Goal: Obtain resource: Download file/media

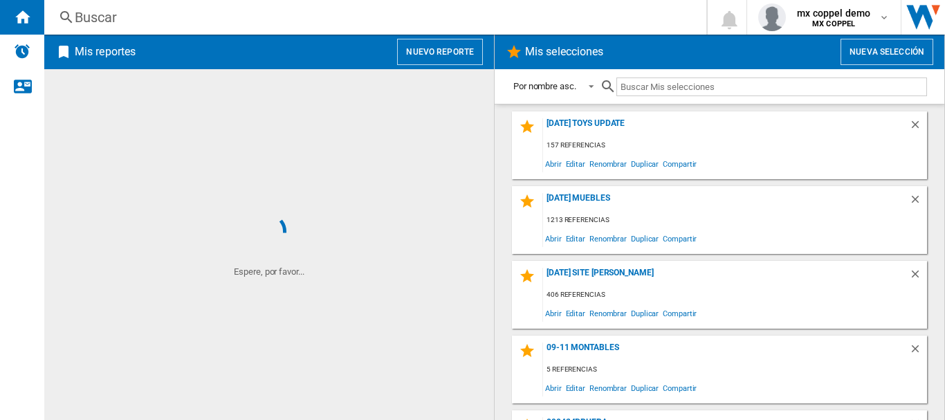
click at [466, 48] on button "Nuevo reporte" at bounding box center [440, 52] width 86 height 26
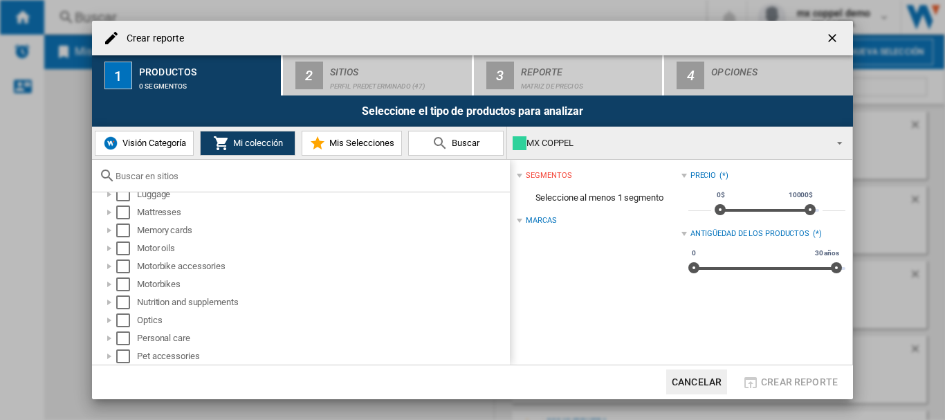
scroll to position [842, 0]
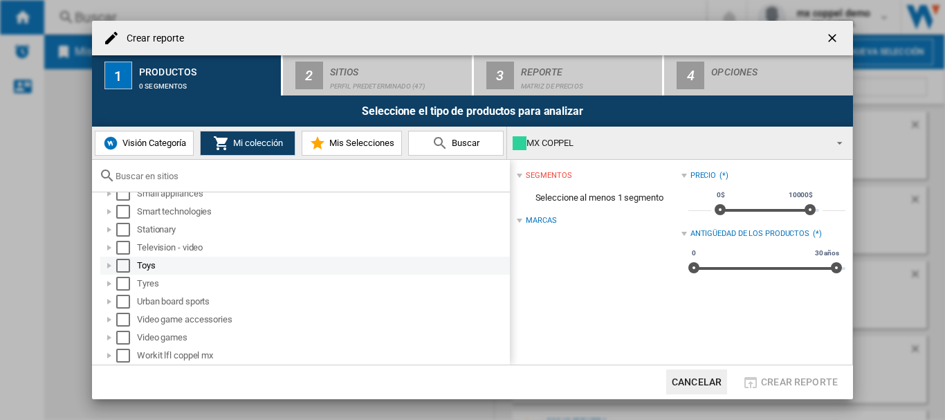
click at [121, 264] on div "Select" at bounding box center [123, 266] width 14 height 14
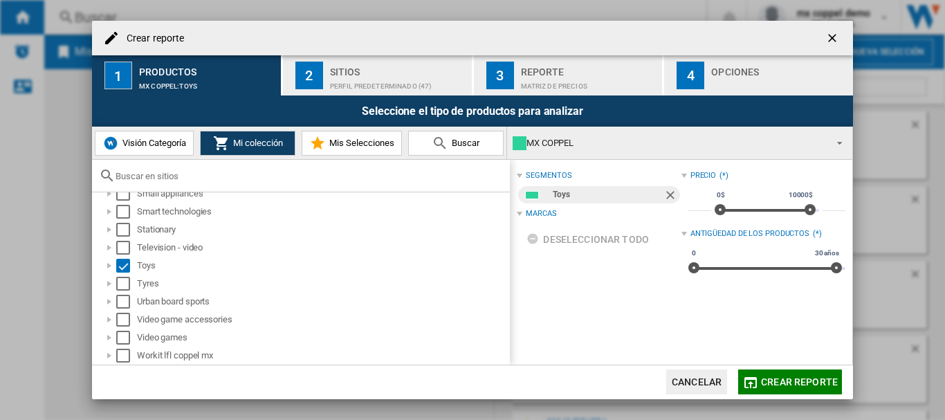
click at [340, 69] on div "Sitios" at bounding box center [398, 68] width 136 height 15
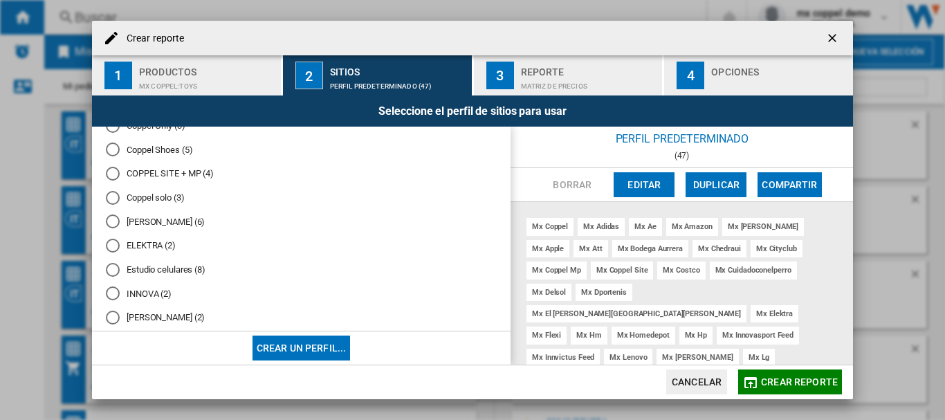
scroll to position [462, 0]
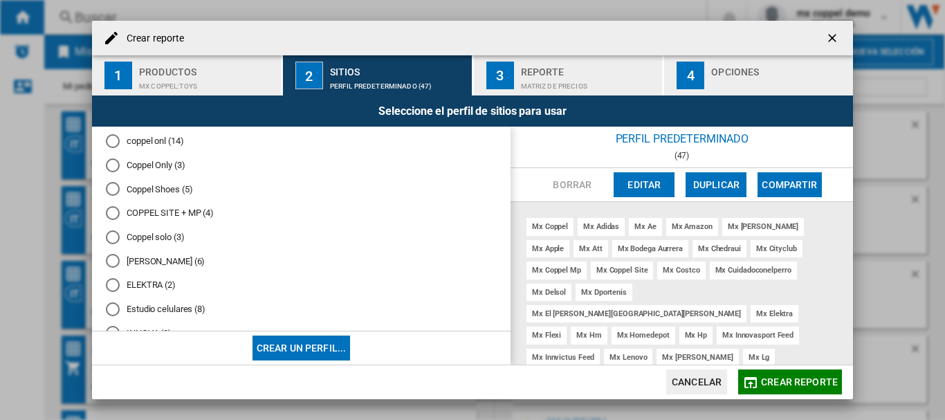
click at [110, 238] on div "Coppel solo (3)" at bounding box center [113, 237] width 14 height 14
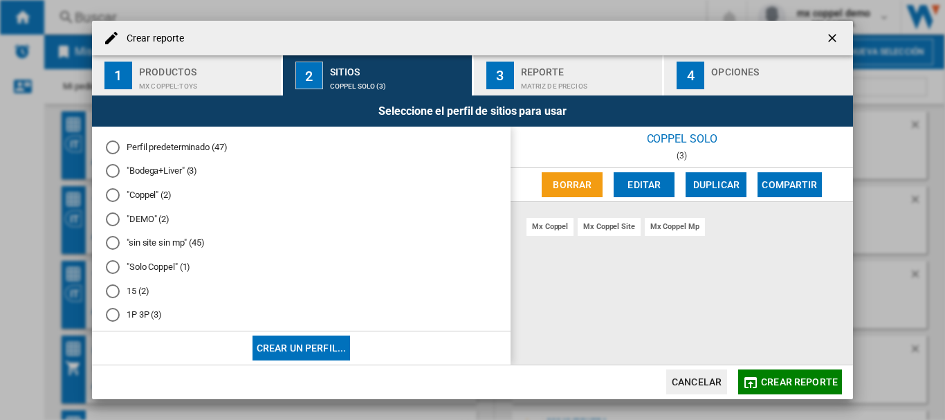
scroll to position [762, 0]
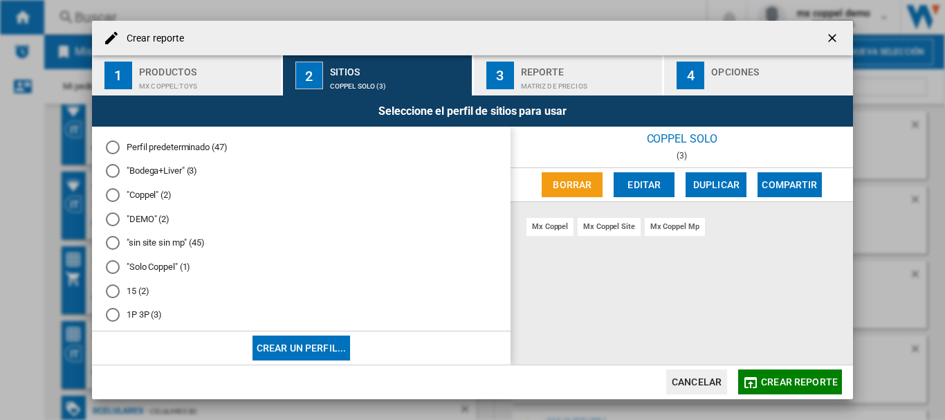
click at [150, 264] on md-radio-button ""Solo Coppel" (1)" at bounding box center [301, 267] width 391 height 13
click at [779, 383] on span "Crear reporte" at bounding box center [799, 382] width 77 height 11
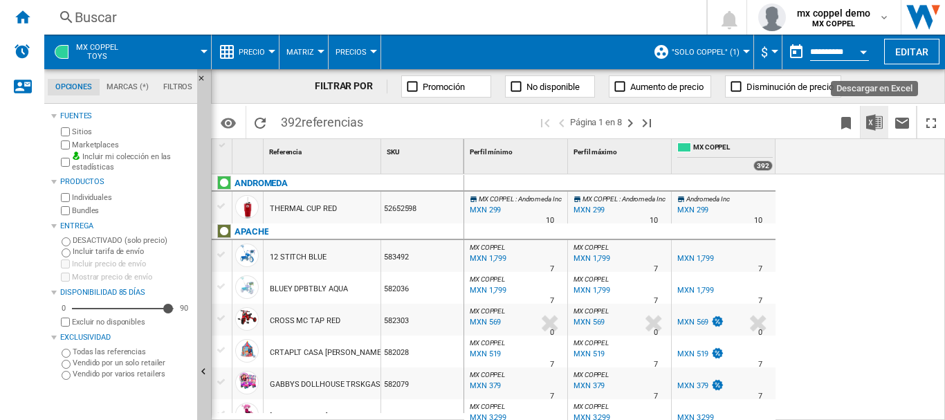
click at [878, 120] on img "Descargar en Excel" at bounding box center [875, 122] width 17 height 17
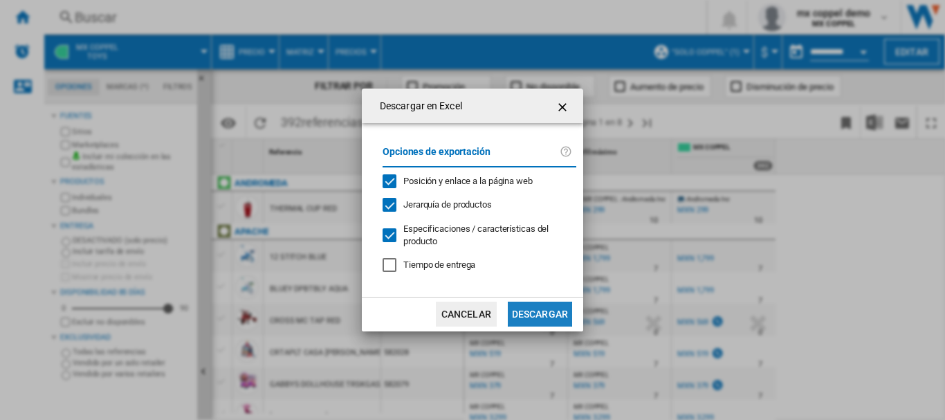
click at [548, 305] on button "Descargar" at bounding box center [540, 314] width 64 height 25
